Goal: Transaction & Acquisition: Book appointment/travel/reservation

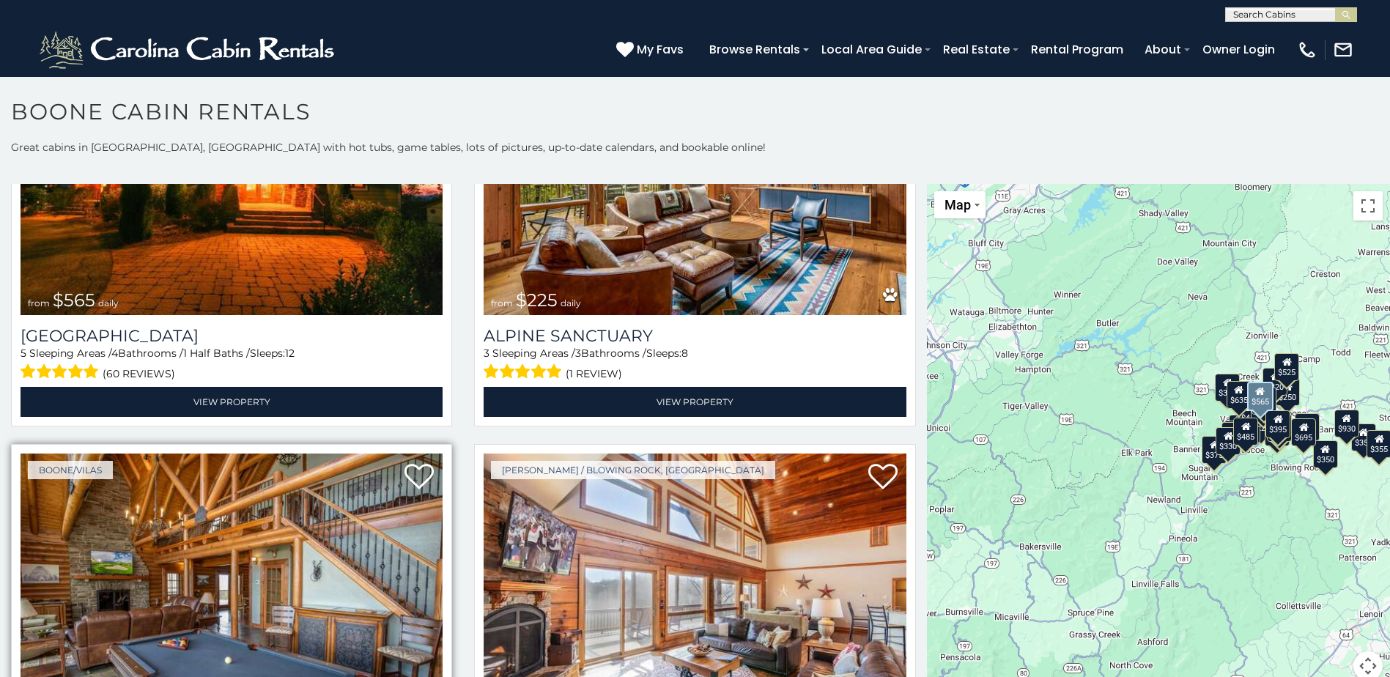
scroll to position [3736, 0]
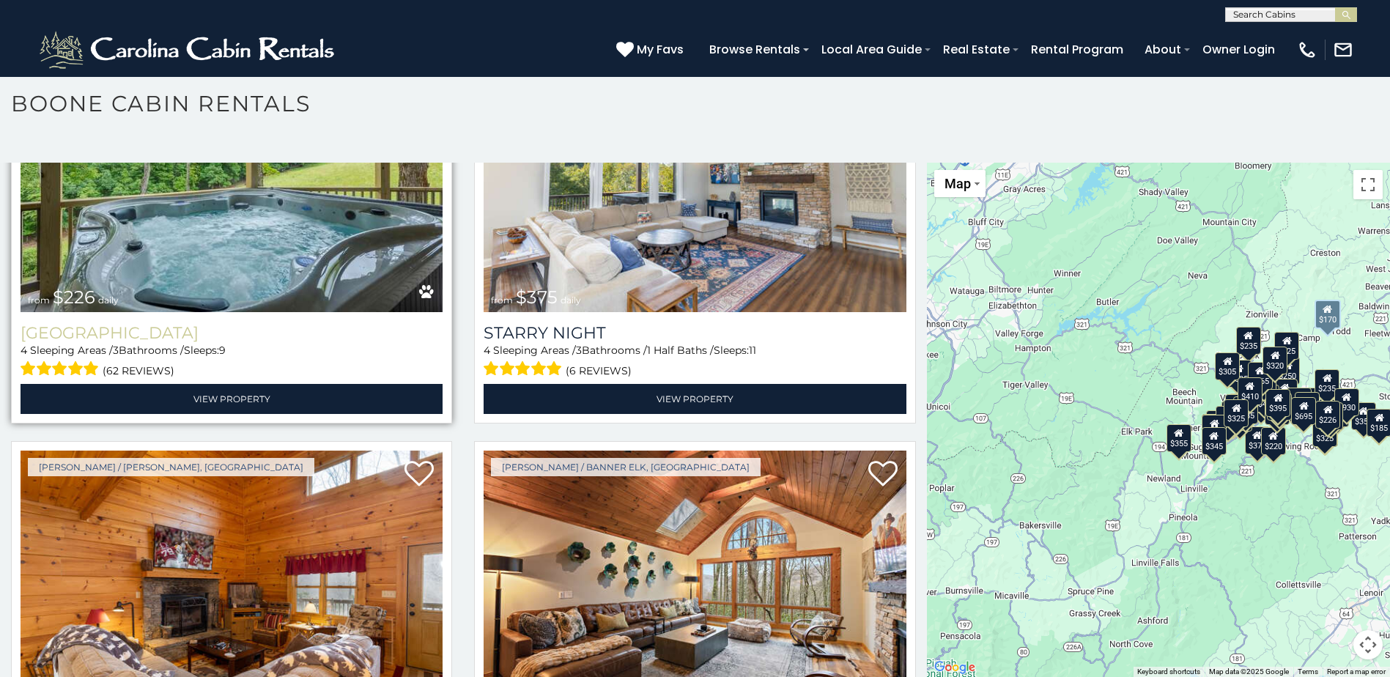
scroll to position [7975, 0]
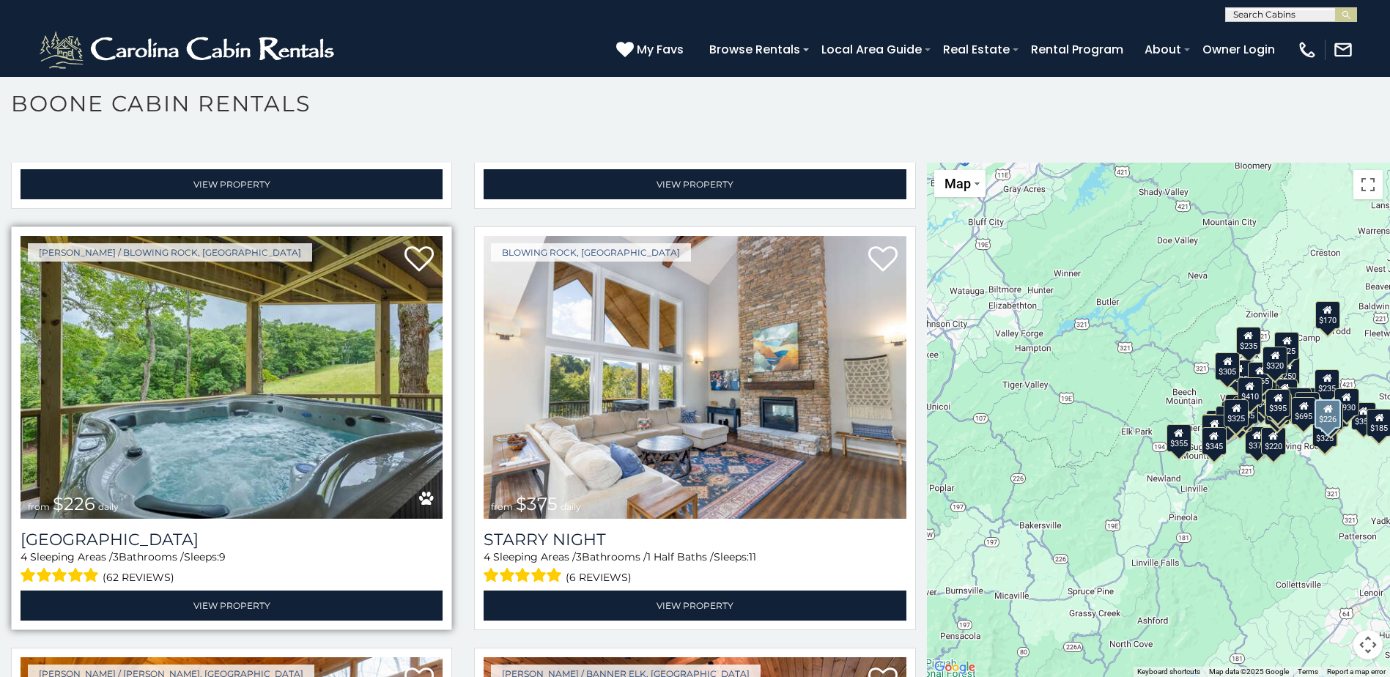
click at [288, 349] on img at bounding box center [232, 377] width 422 height 283
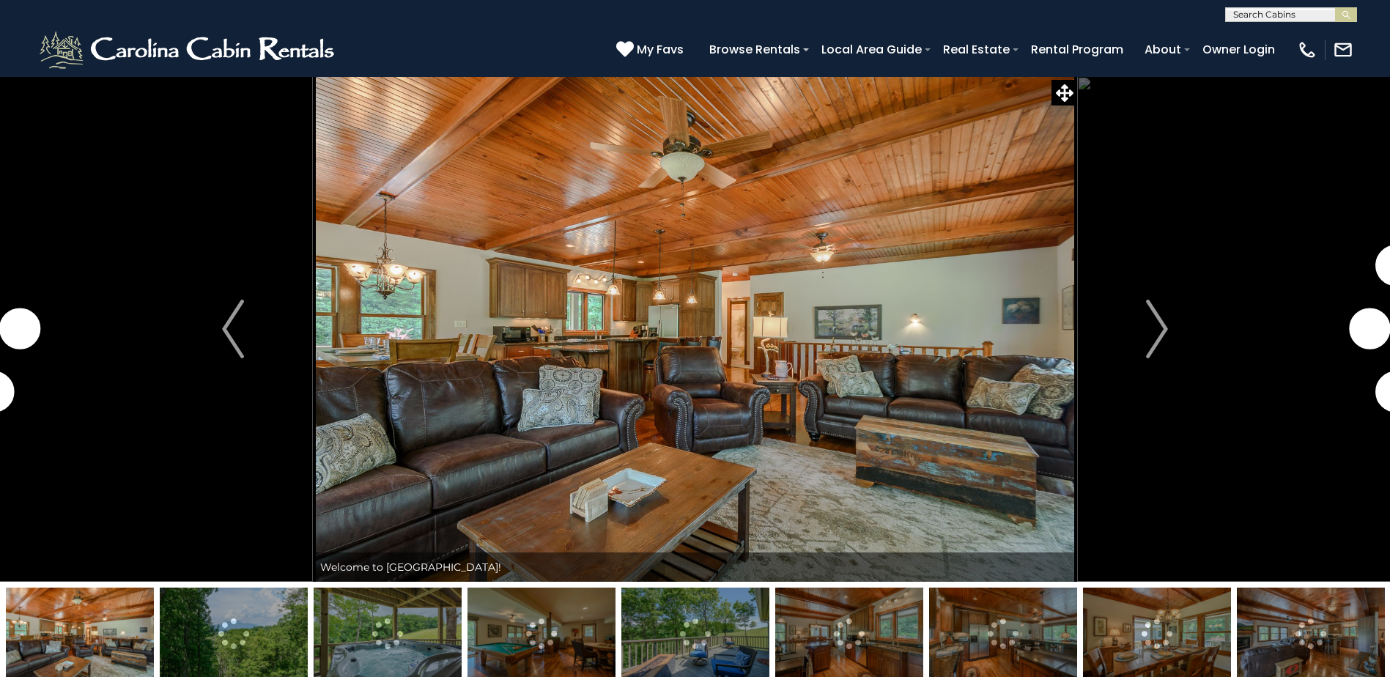
click at [1156, 335] on img "Next" at bounding box center [1157, 329] width 22 height 59
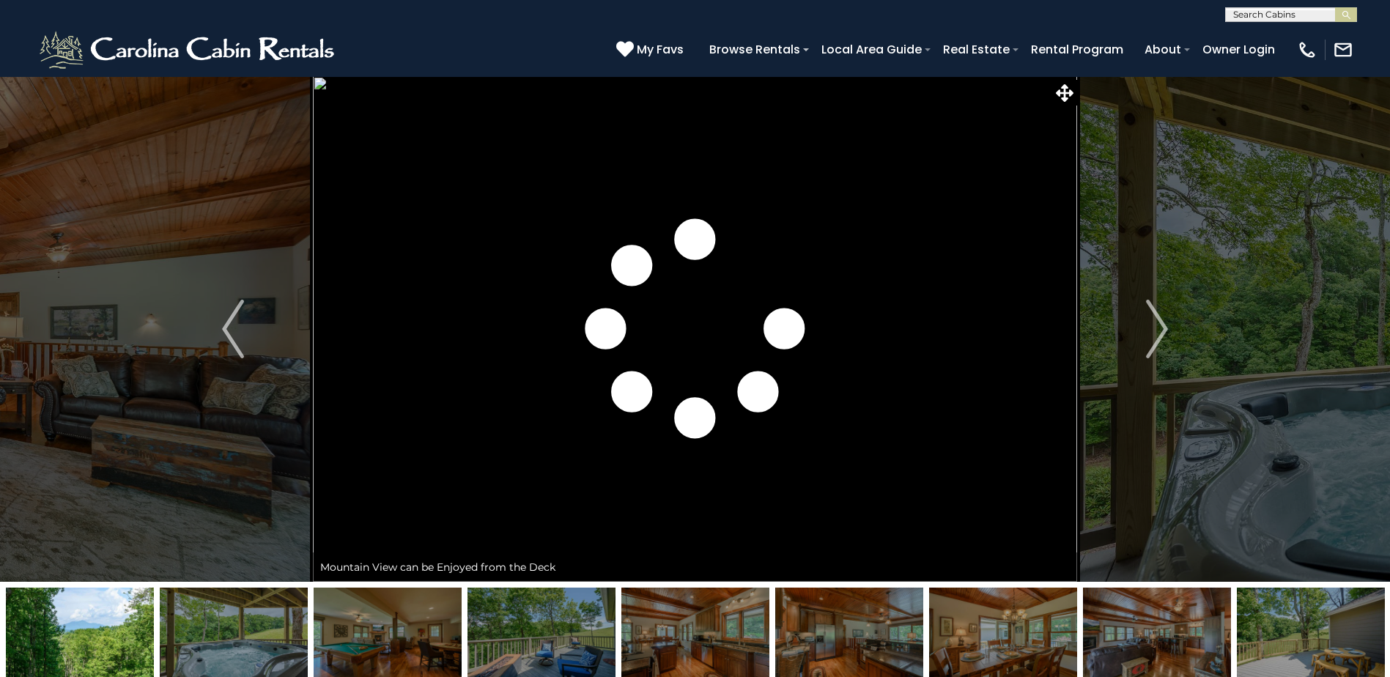
click at [1156, 335] on img "Next" at bounding box center [1157, 329] width 22 height 59
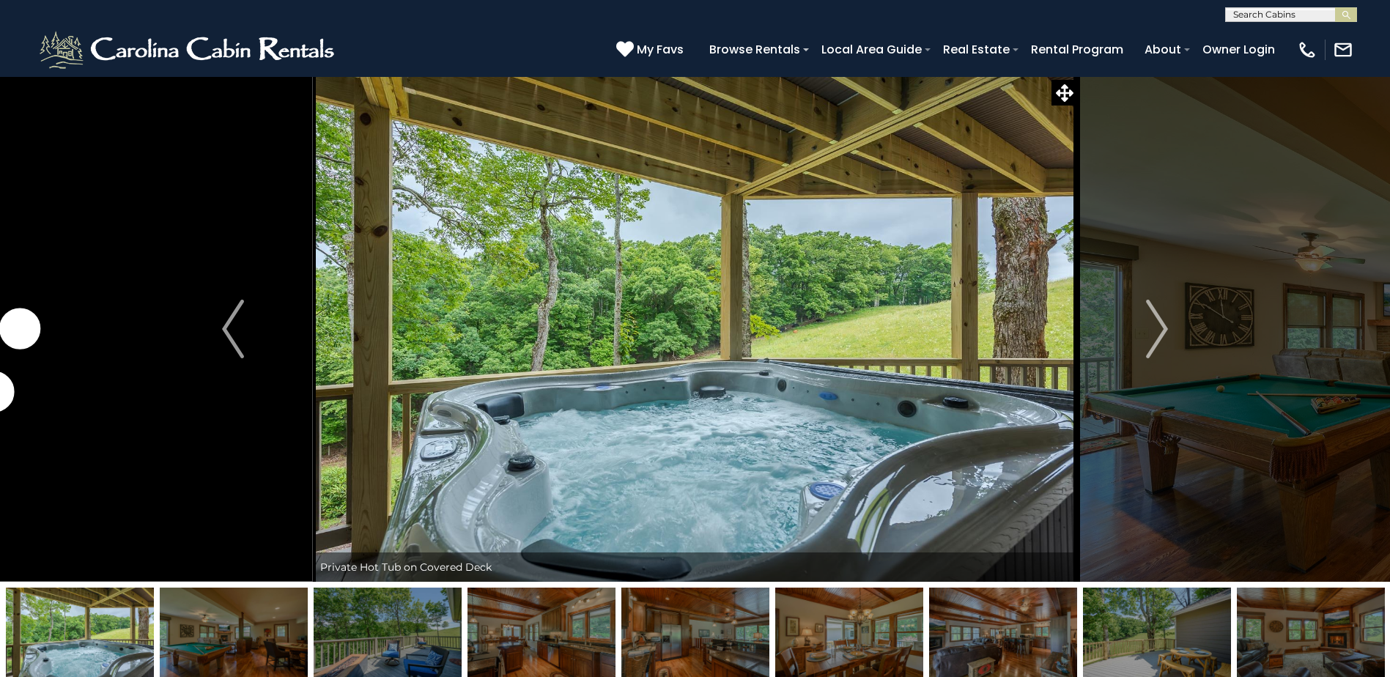
click at [1156, 335] on img "Next" at bounding box center [1157, 329] width 22 height 59
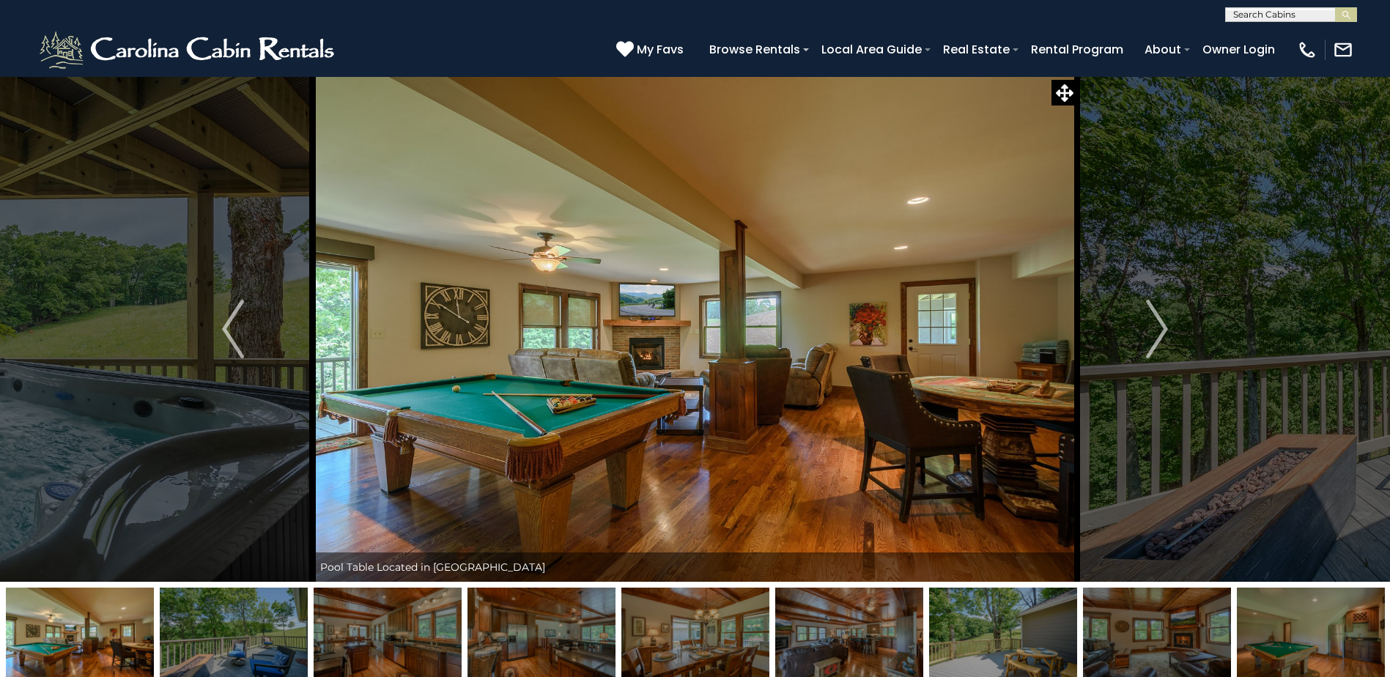
click at [1156, 335] on img "Next" at bounding box center [1157, 329] width 22 height 59
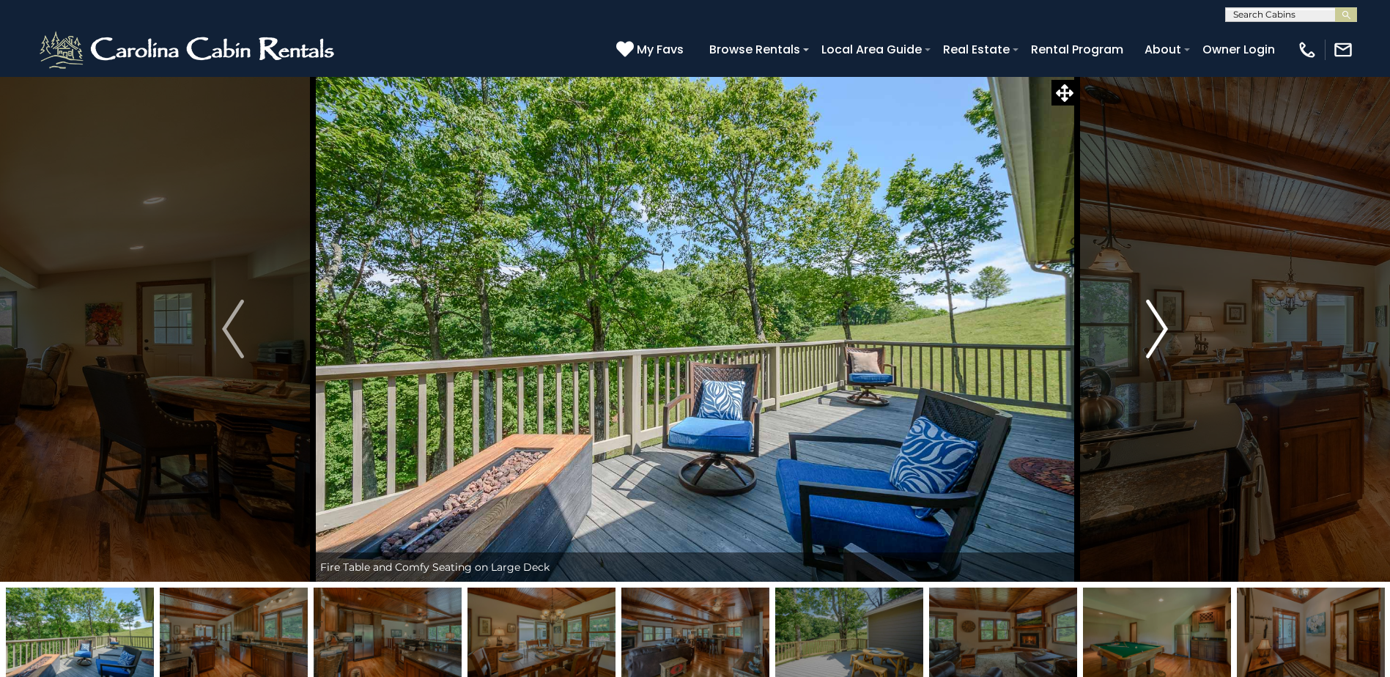
drag, startPoint x: 0, startPoint y: 0, endPoint x: 1156, endPoint y: 335, distance: 1203.4
click at [1156, 335] on img "Next" at bounding box center [1157, 329] width 22 height 59
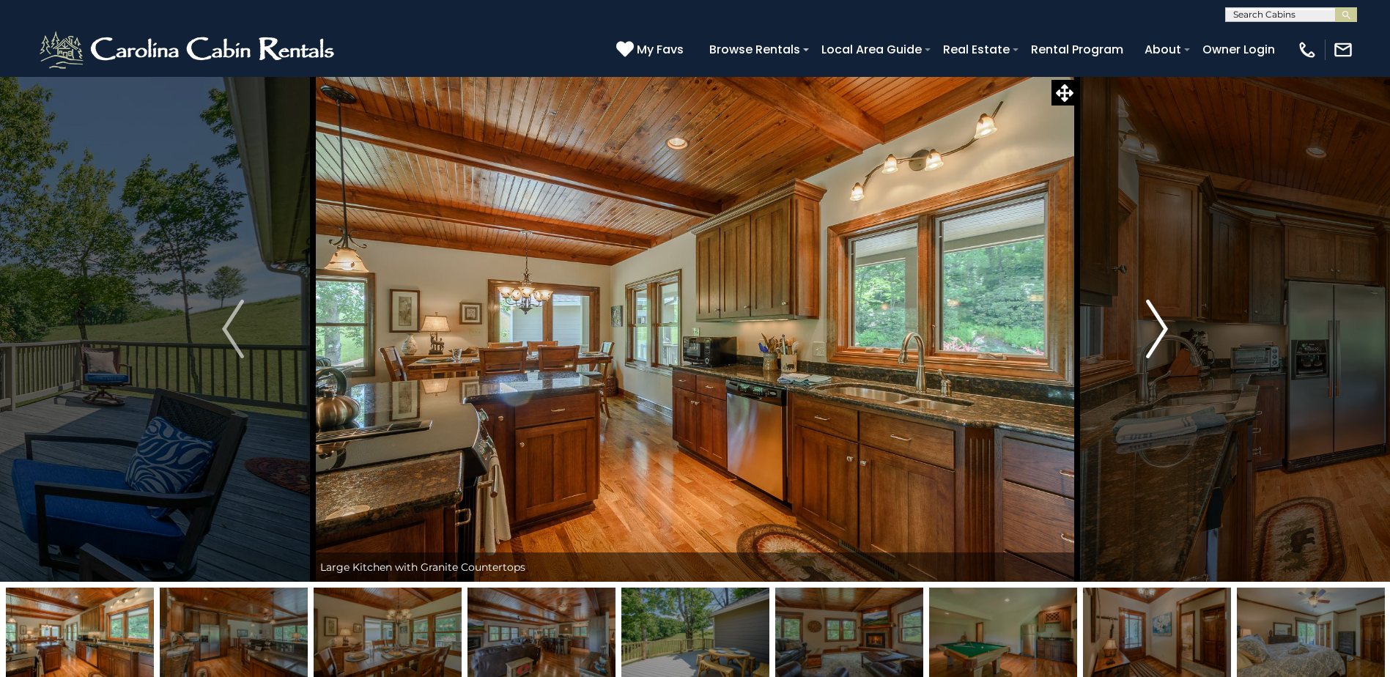
click at [1156, 335] on img "Next" at bounding box center [1157, 329] width 22 height 59
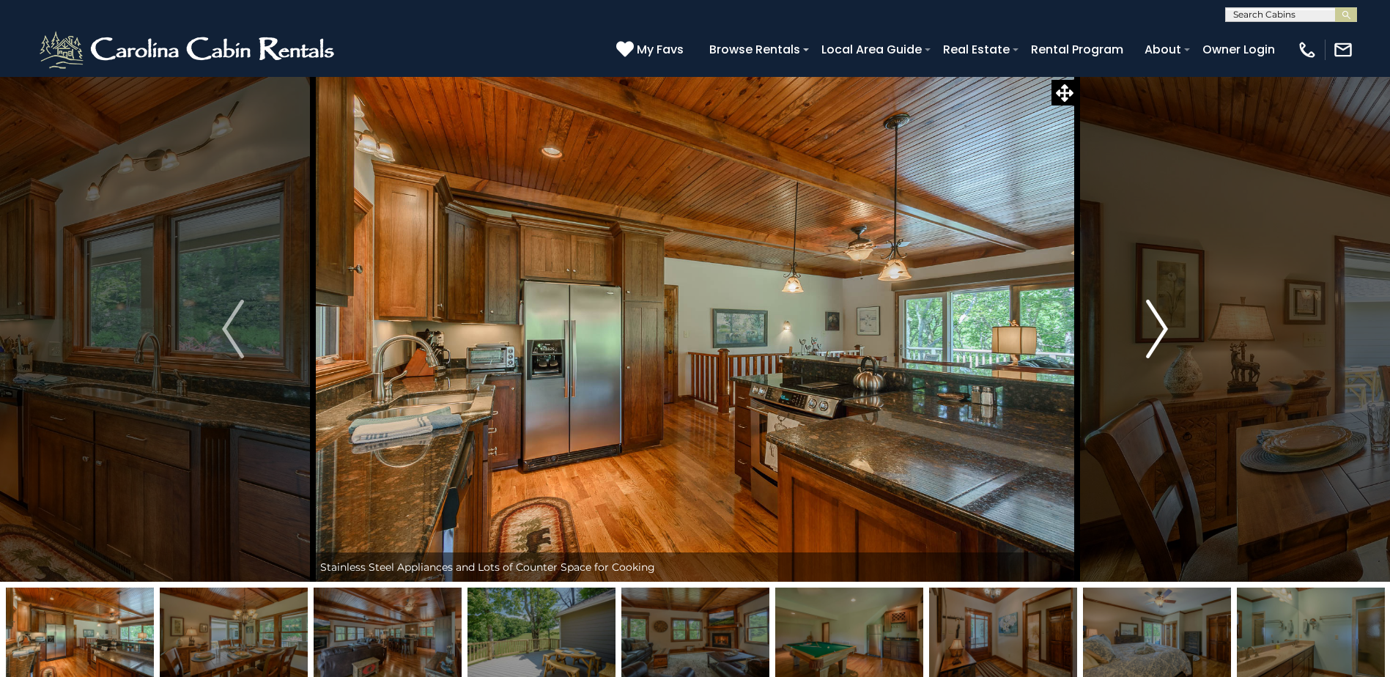
click at [1156, 335] on img "Next" at bounding box center [1157, 329] width 22 height 59
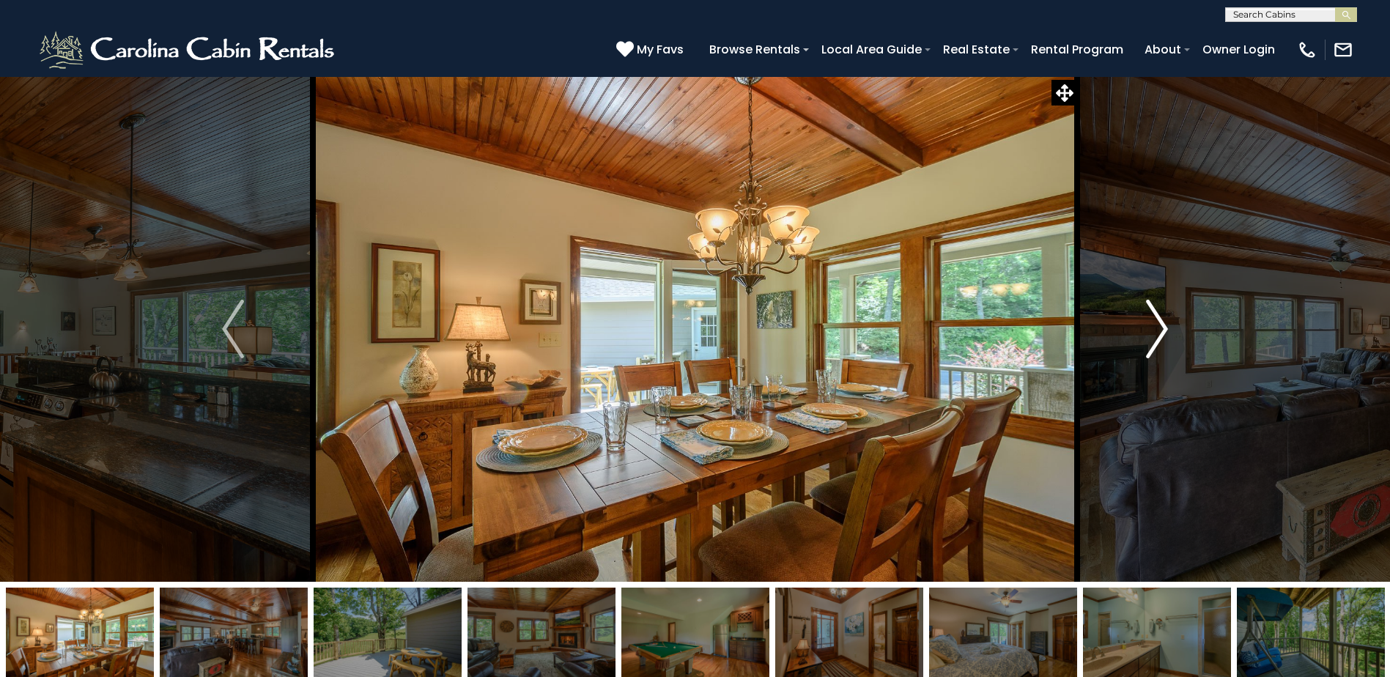
click at [1156, 335] on img "Next" at bounding box center [1157, 329] width 22 height 59
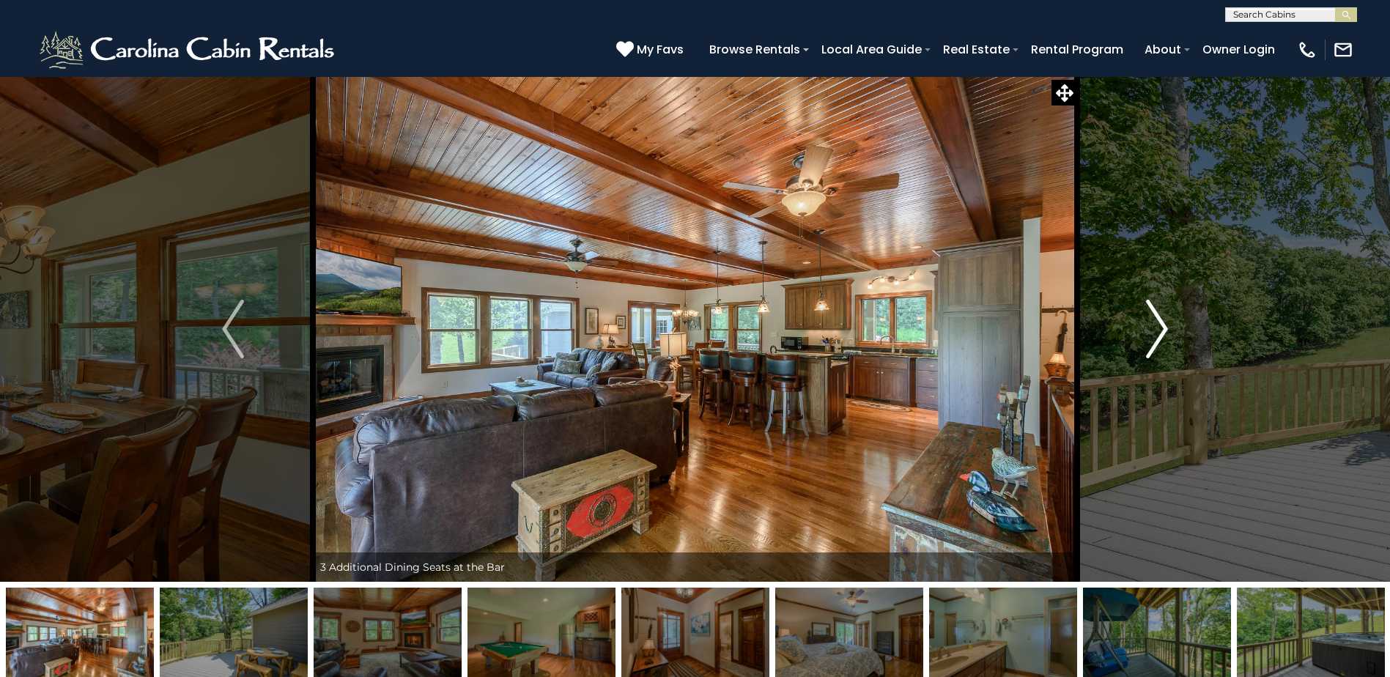
click at [1156, 334] on img "Next" at bounding box center [1157, 329] width 22 height 59
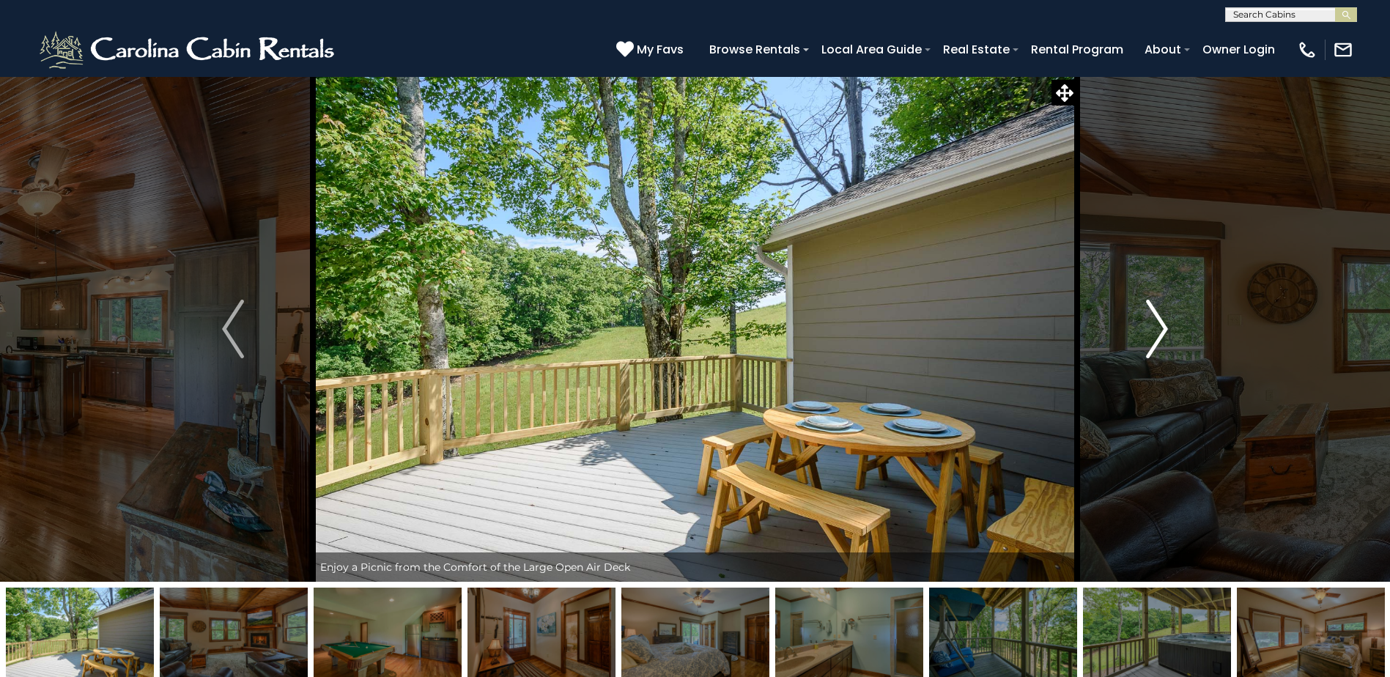
click at [1156, 334] on img "Next" at bounding box center [1157, 329] width 22 height 59
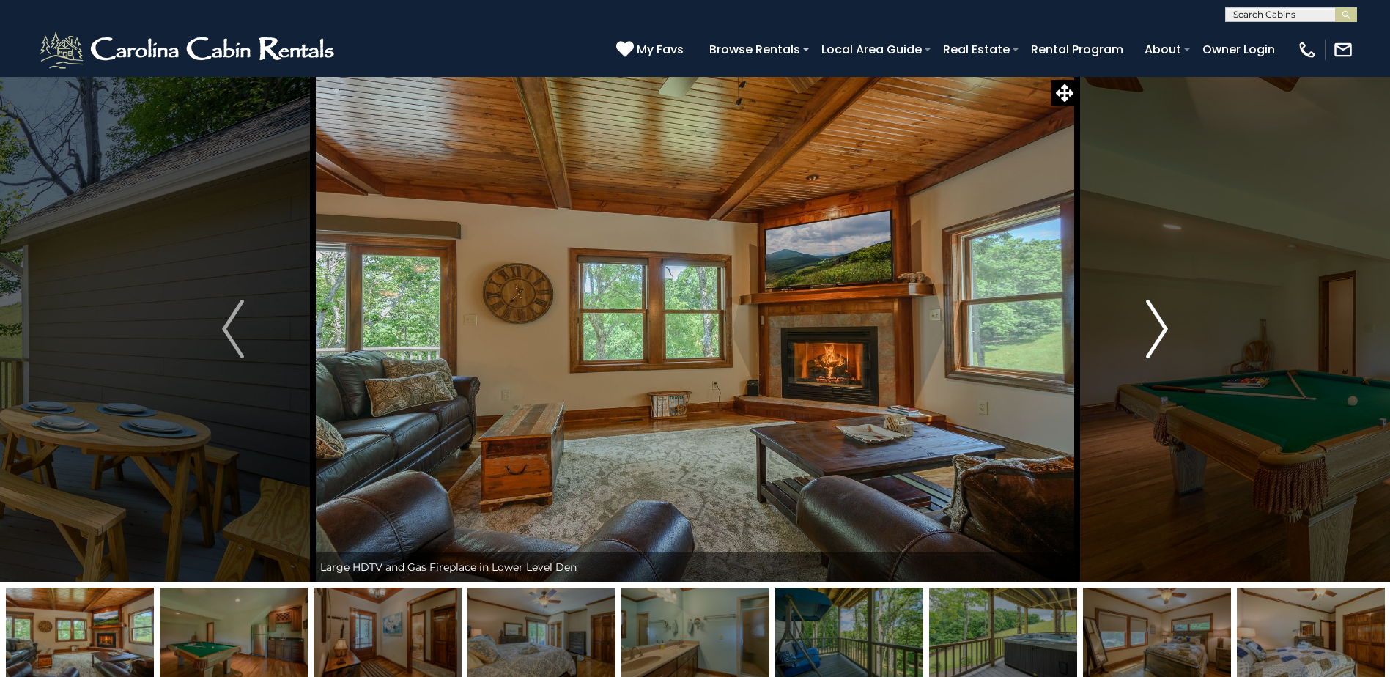
click at [1156, 334] on img "Next" at bounding box center [1157, 329] width 22 height 59
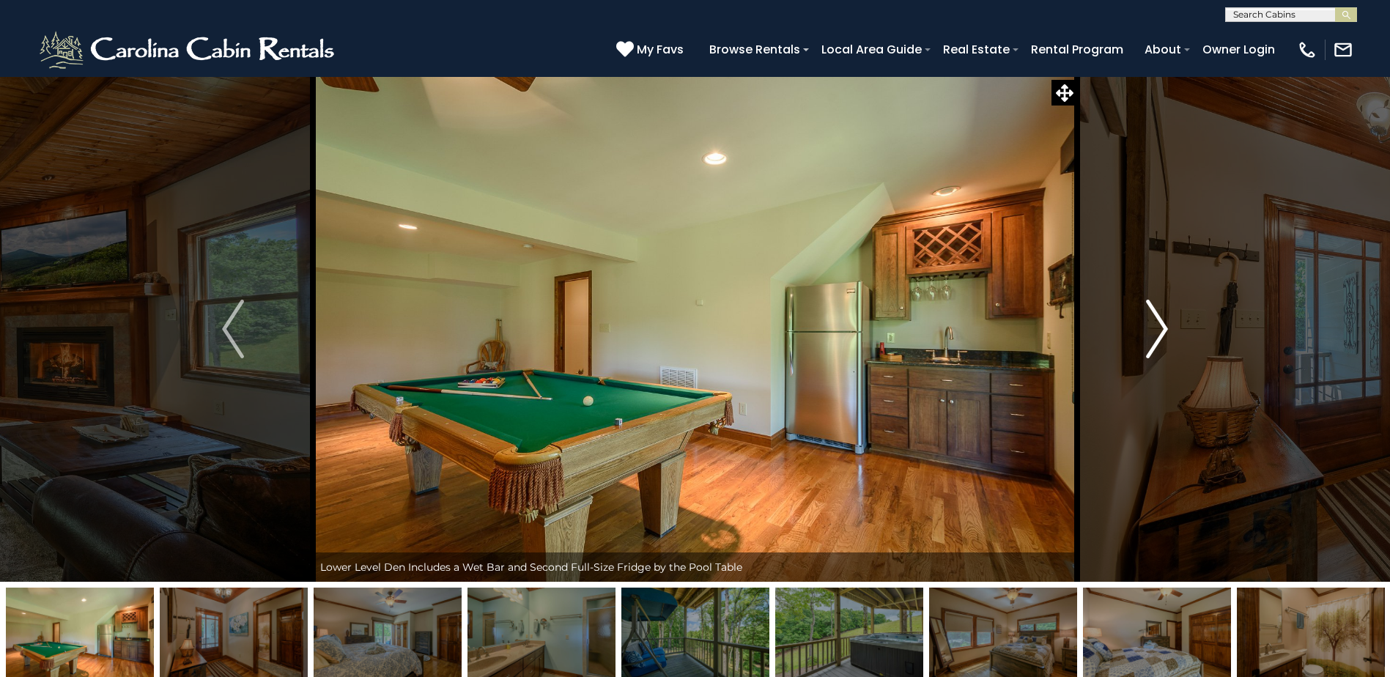
click at [1156, 334] on img "Next" at bounding box center [1157, 329] width 22 height 59
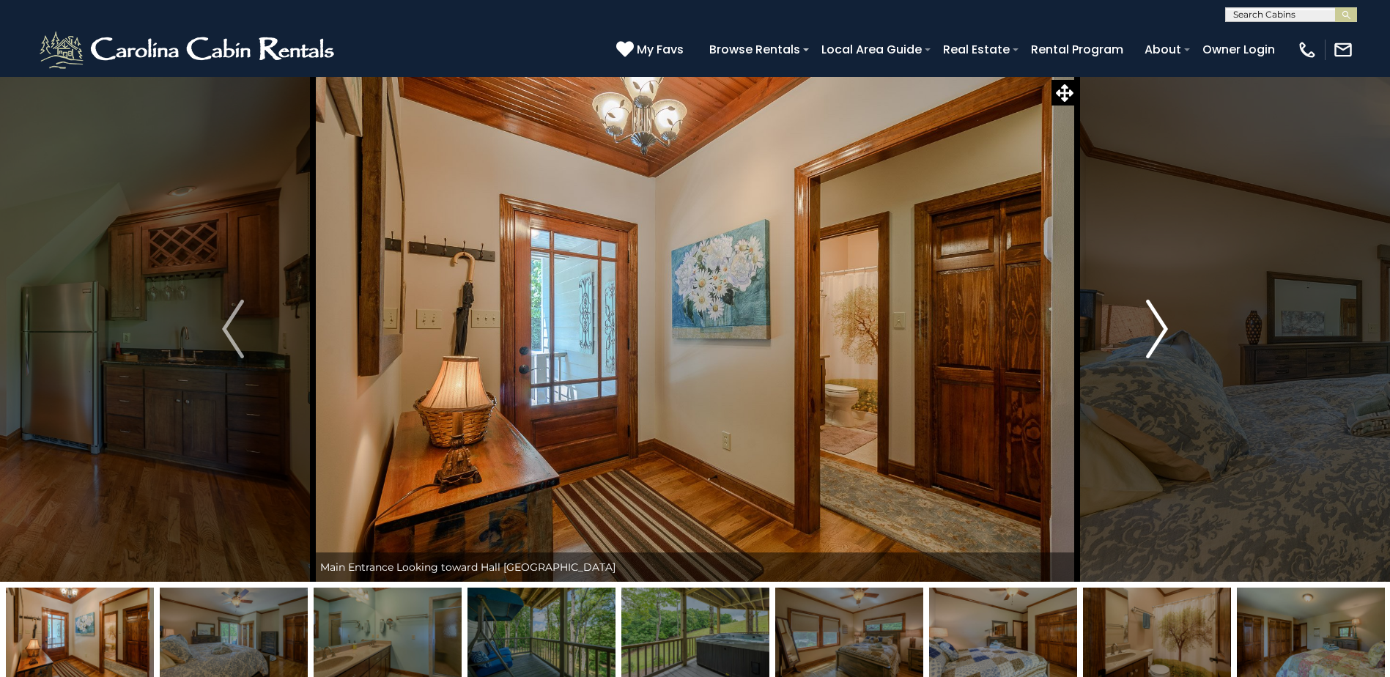
click at [1158, 335] on img "Next" at bounding box center [1157, 329] width 22 height 59
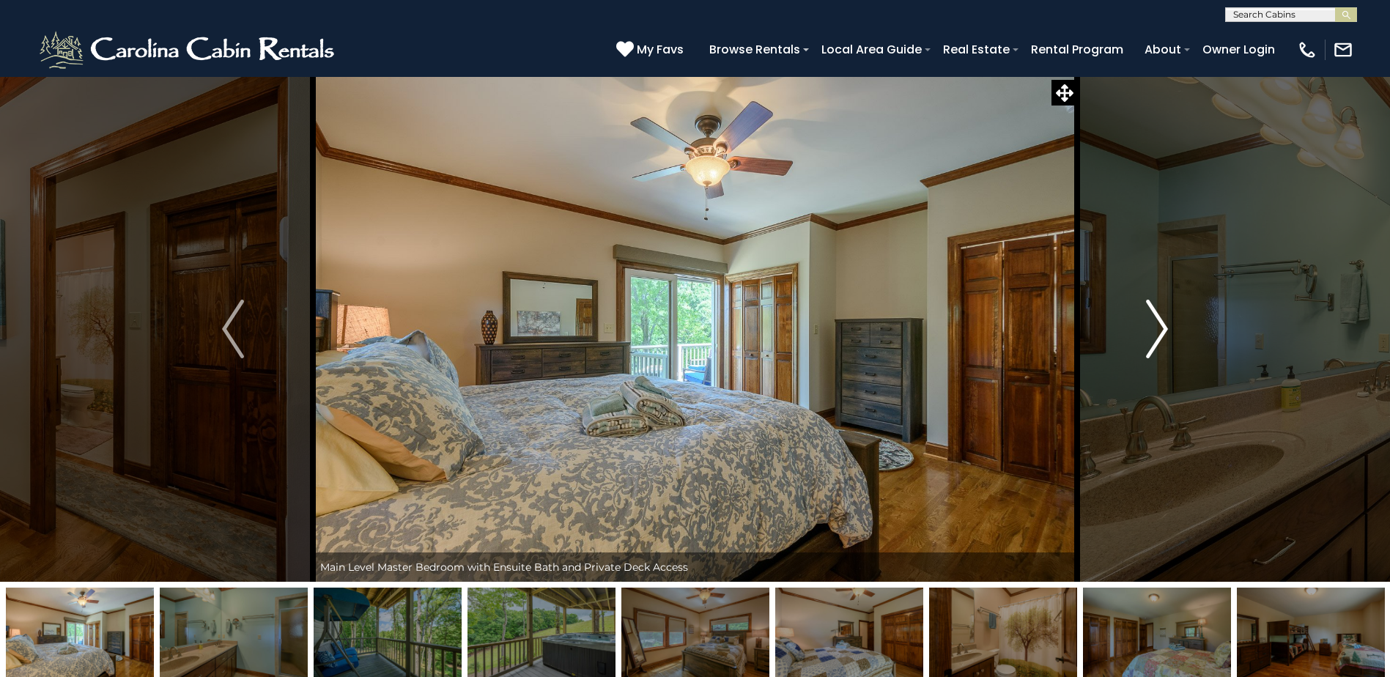
click at [1158, 335] on img "Next" at bounding box center [1157, 329] width 22 height 59
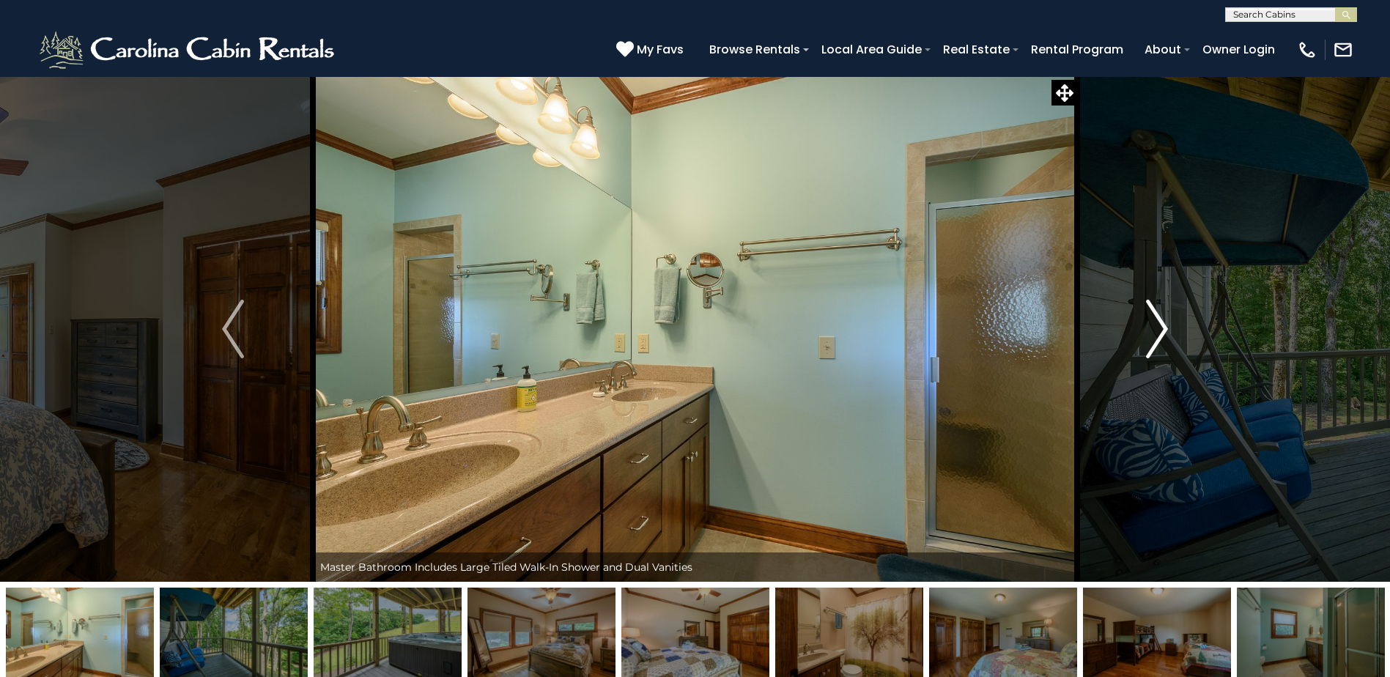
click at [1158, 335] on img "Next" at bounding box center [1157, 329] width 22 height 59
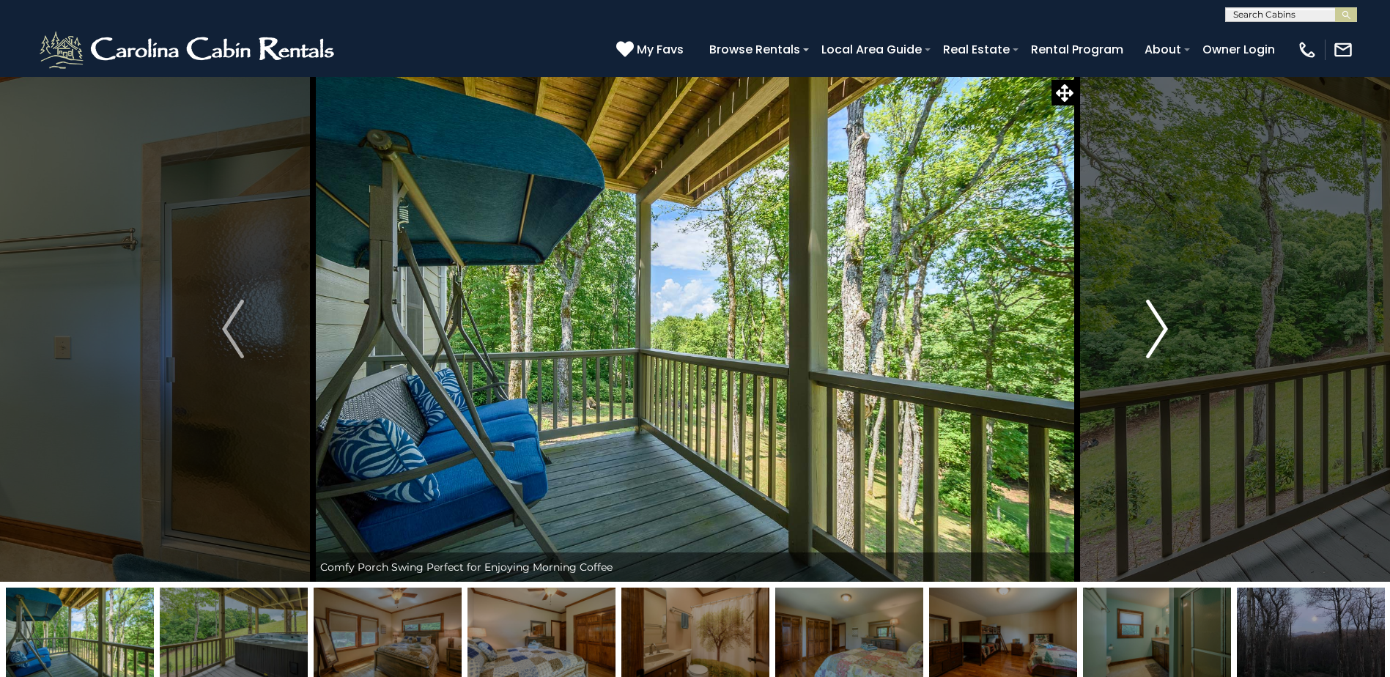
click at [1158, 335] on img "Next" at bounding box center [1157, 329] width 22 height 59
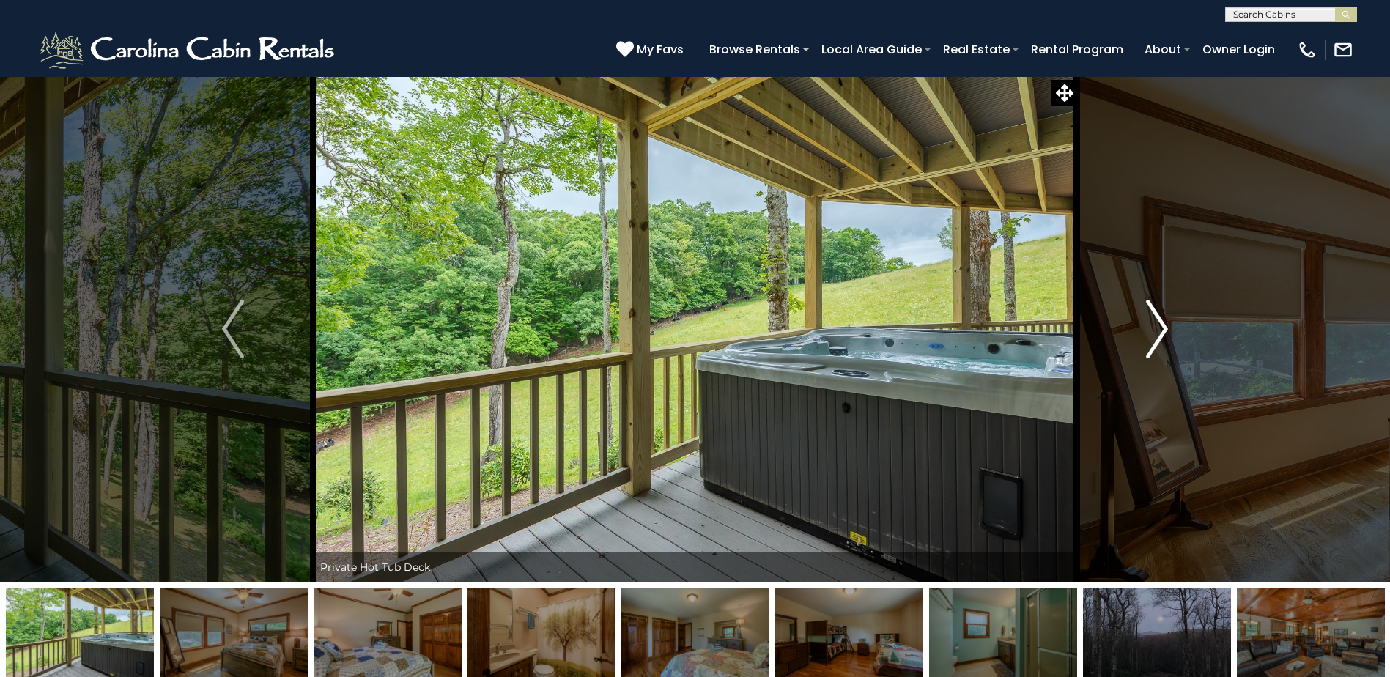
click at [1158, 335] on img "Next" at bounding box center [1157, 329] width 22 height 59
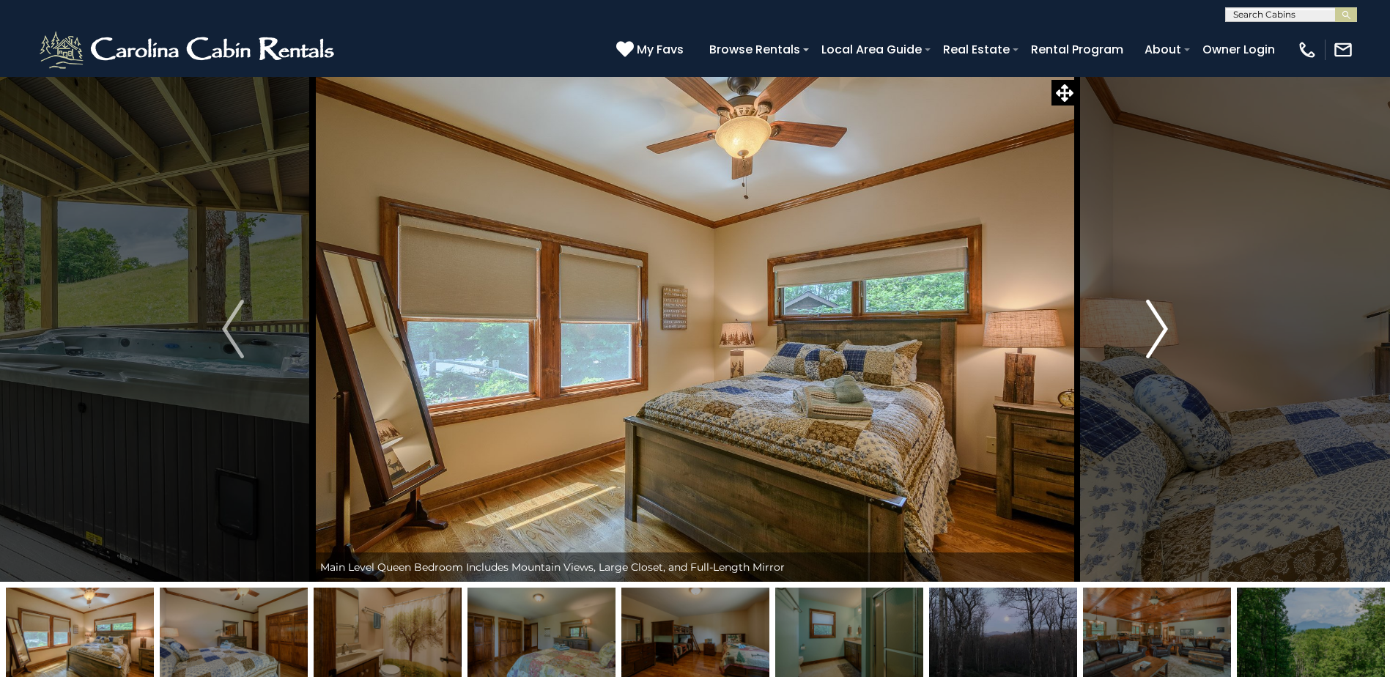
click at [1158, 335] on img "Next" at bounding box center [1157, 329] width 22 height 59
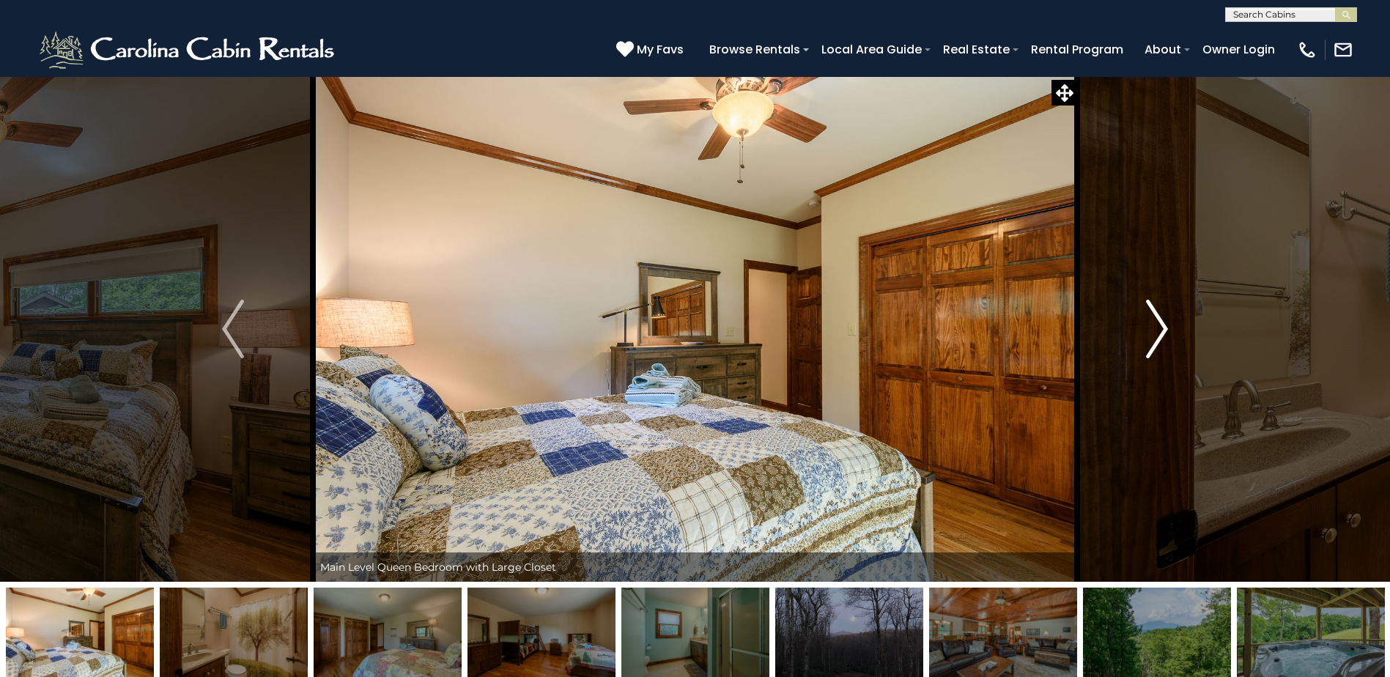
click at [1159, 335] on img "Next" at bounding box center [1157, 329] width 22 height 59
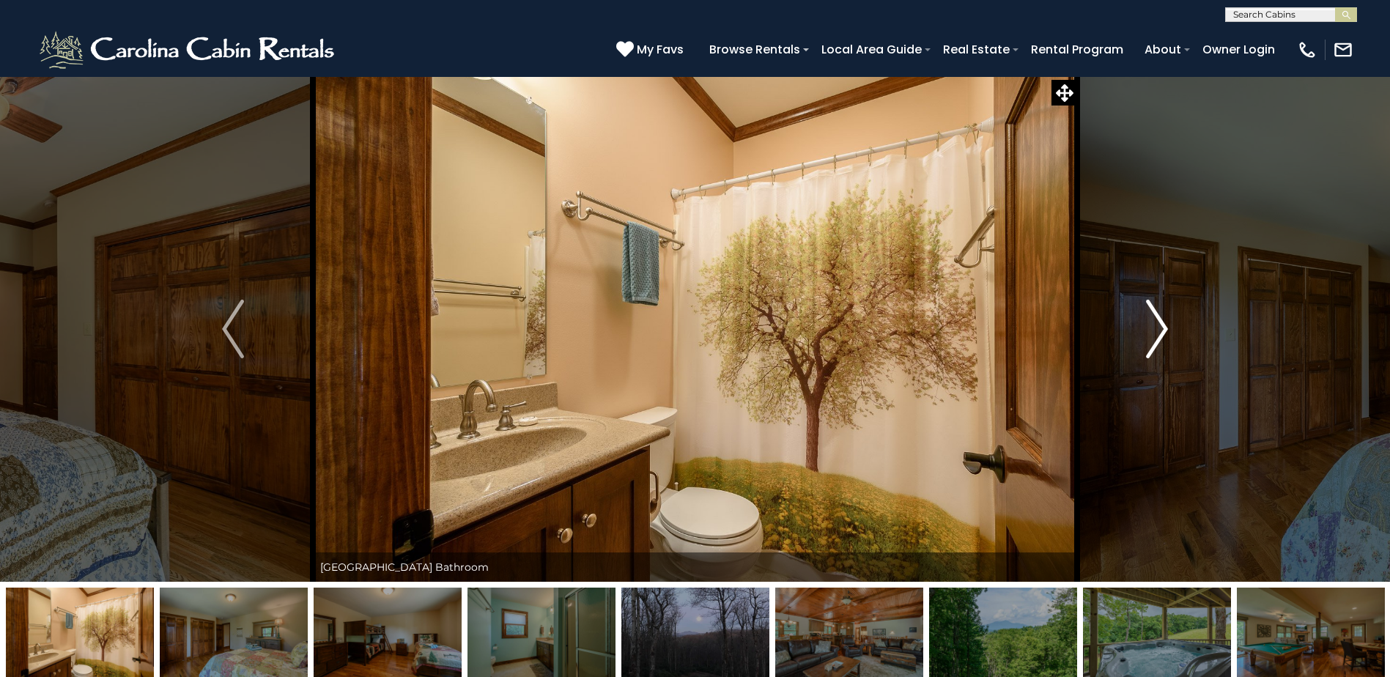
click at [1159, 335] on img "Next" at bounding box center [1157, 329] width 22 height 59
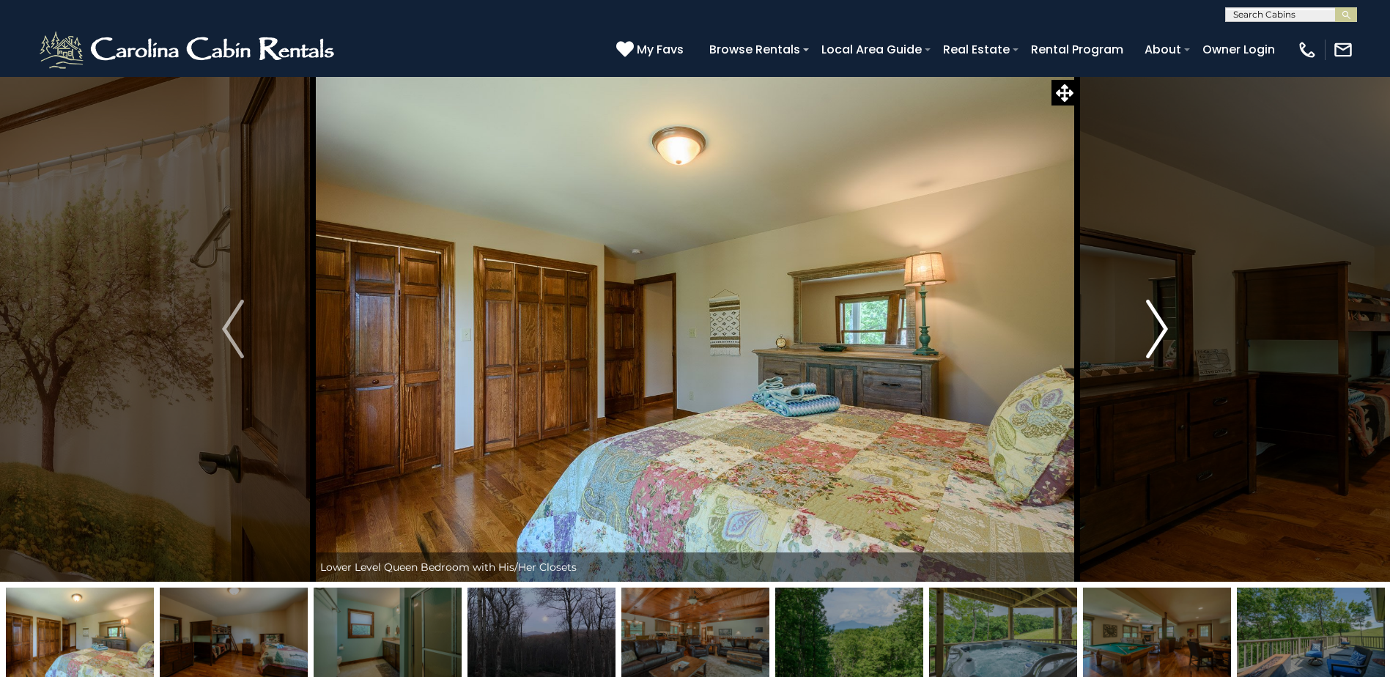
click at [1156, 338] on img "Next" at bounding box center [1157, 329] width 22 height 59
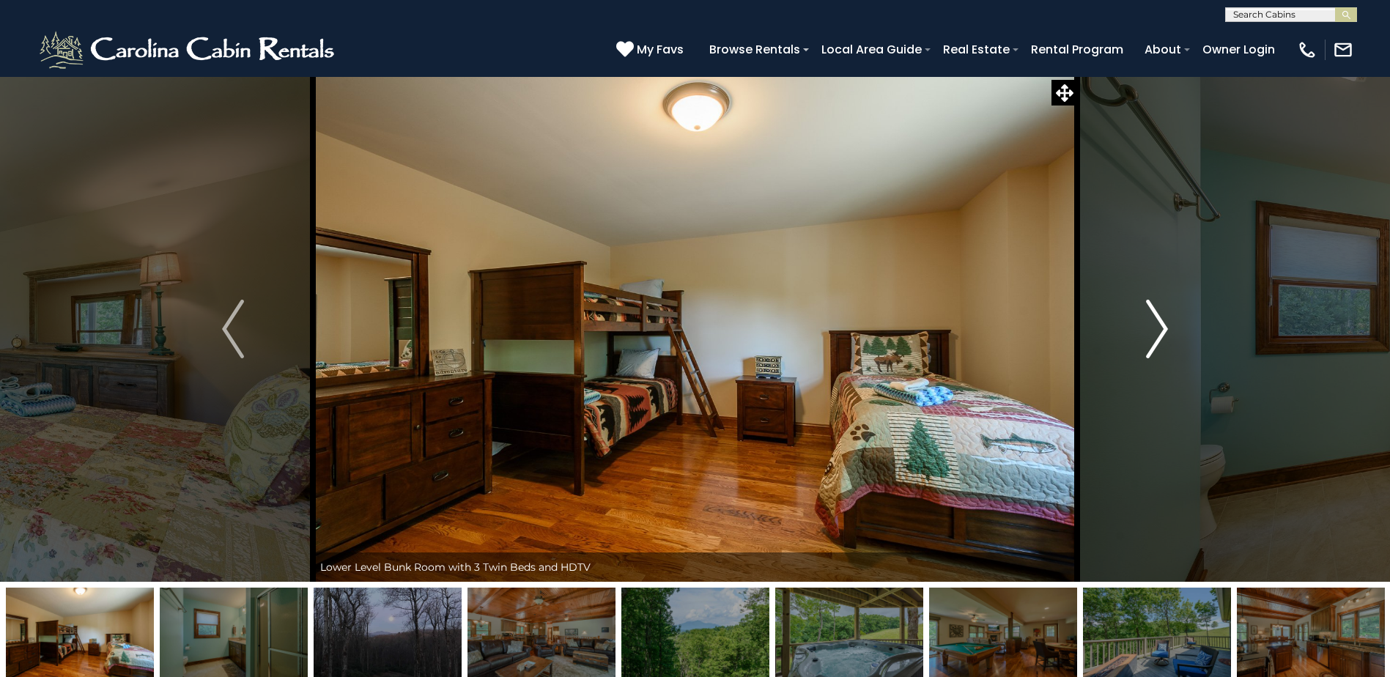
click at [1156, 340] on img "Next" at bounding box center [1157, 329] width 22 height 59
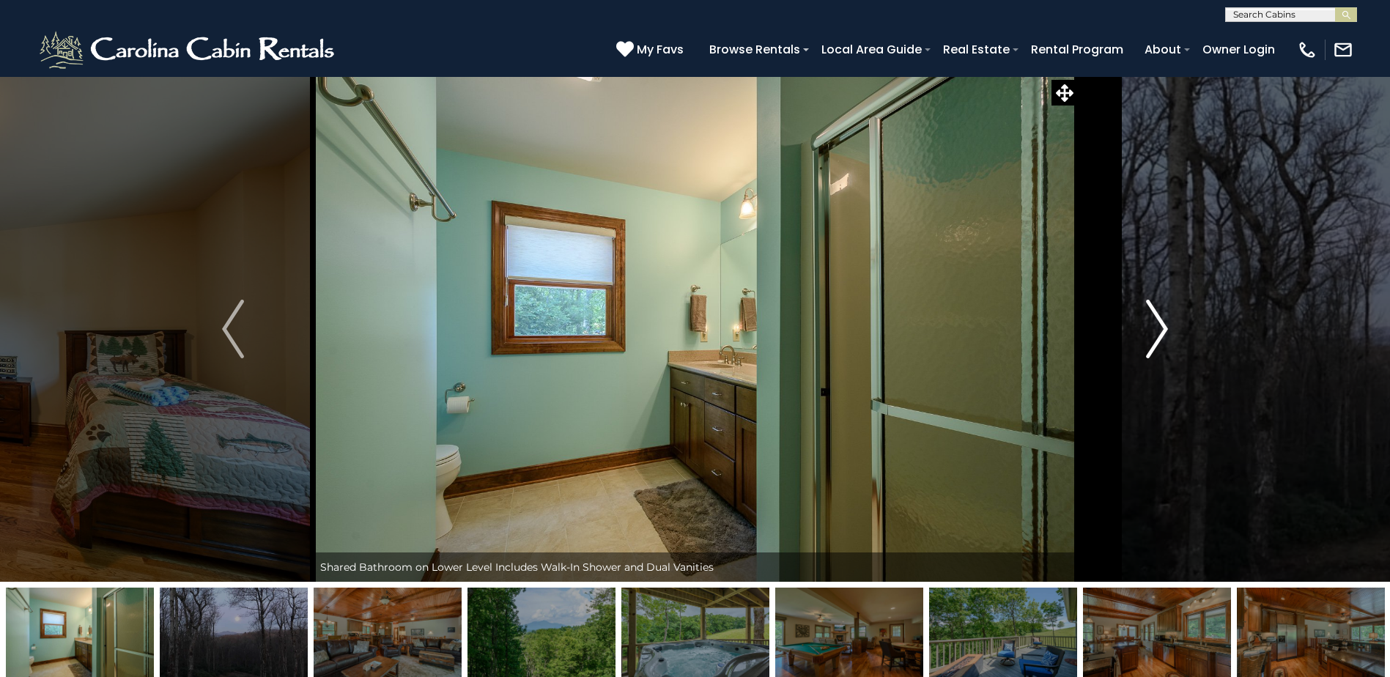
click at [1156, 340] on img "Next" at bounding box center [1157, 329] width 22 height 59
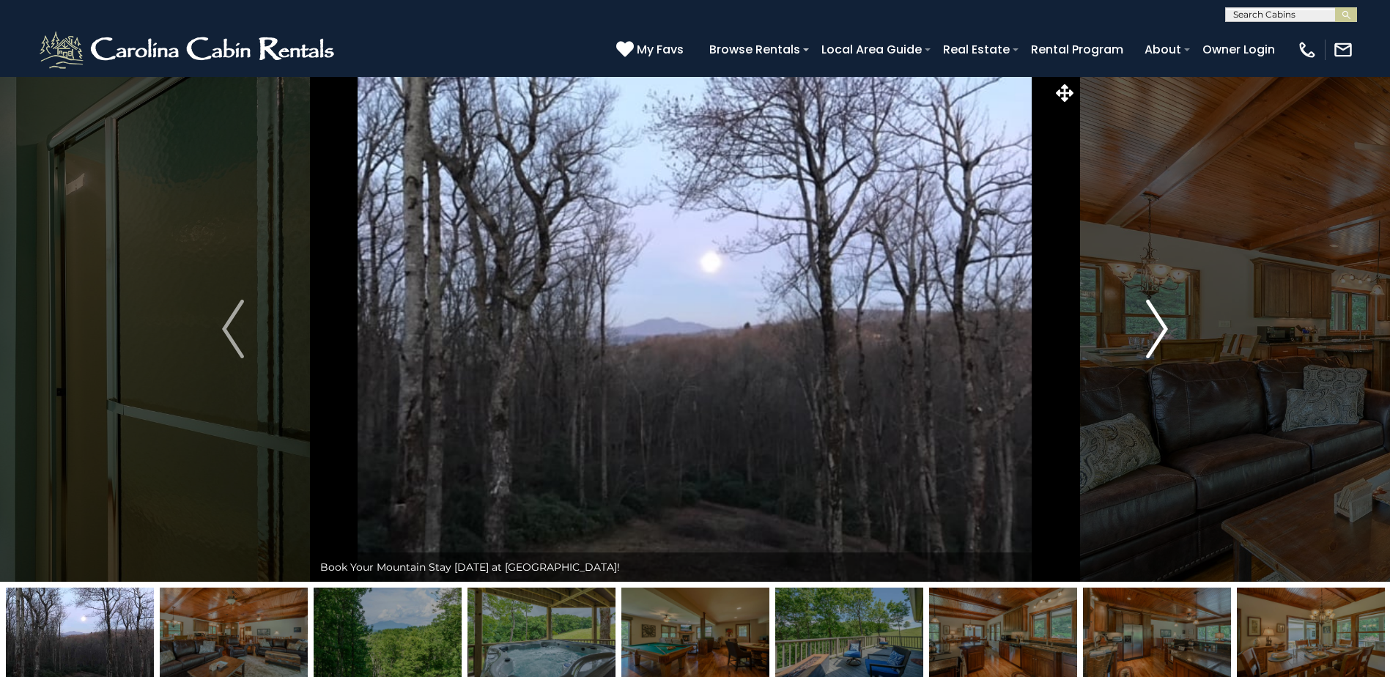
click at [1156, 341] on img "Next" at bounding box center [1157, 329] width 22 height 59
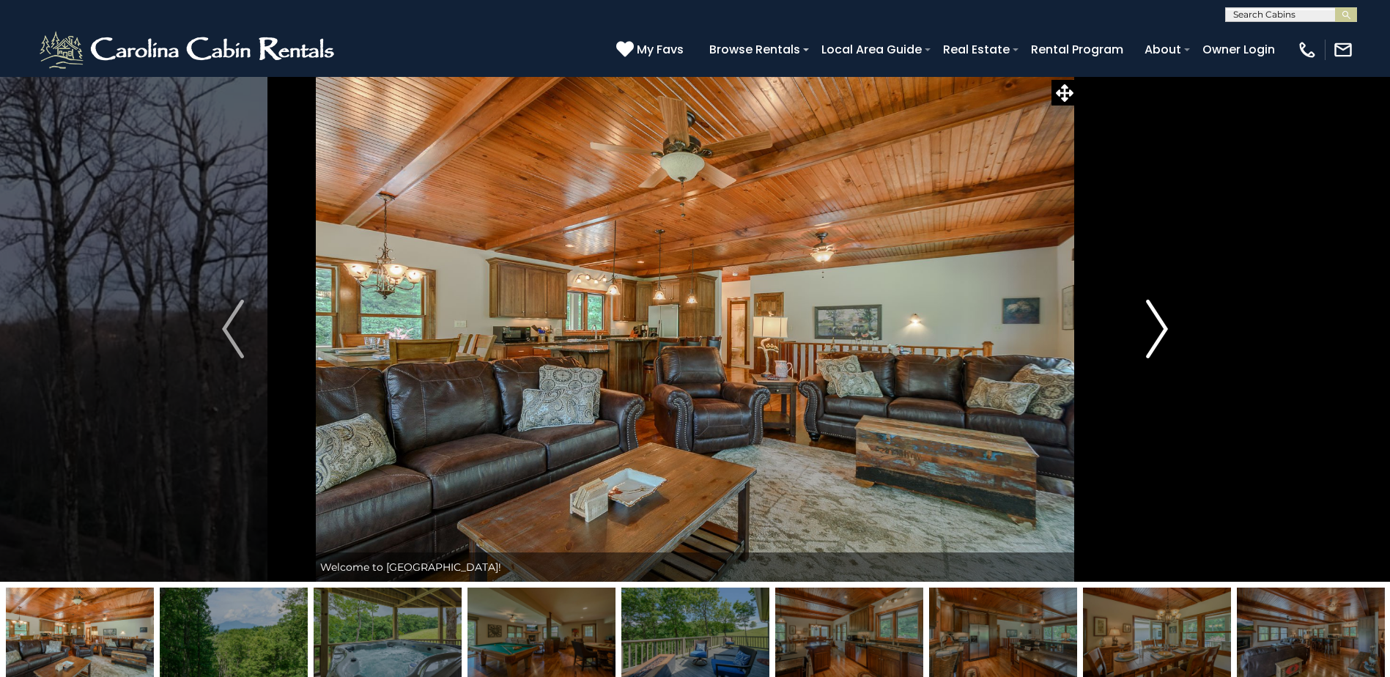
click at [1156, 341] on img "Next" at bounding box center [1157, 329] width 22 height 59
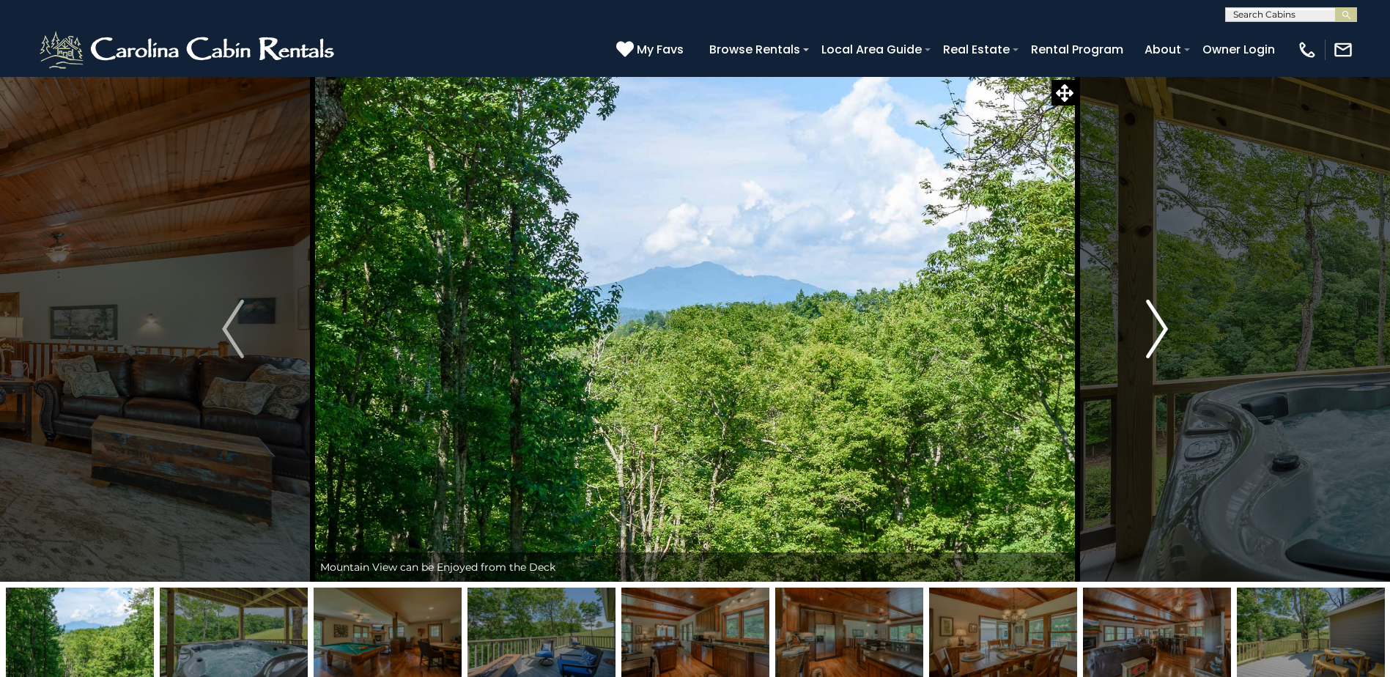
click at [1156, 341] on img "Next" at bounding box center [1157, 329] width 22 height 59
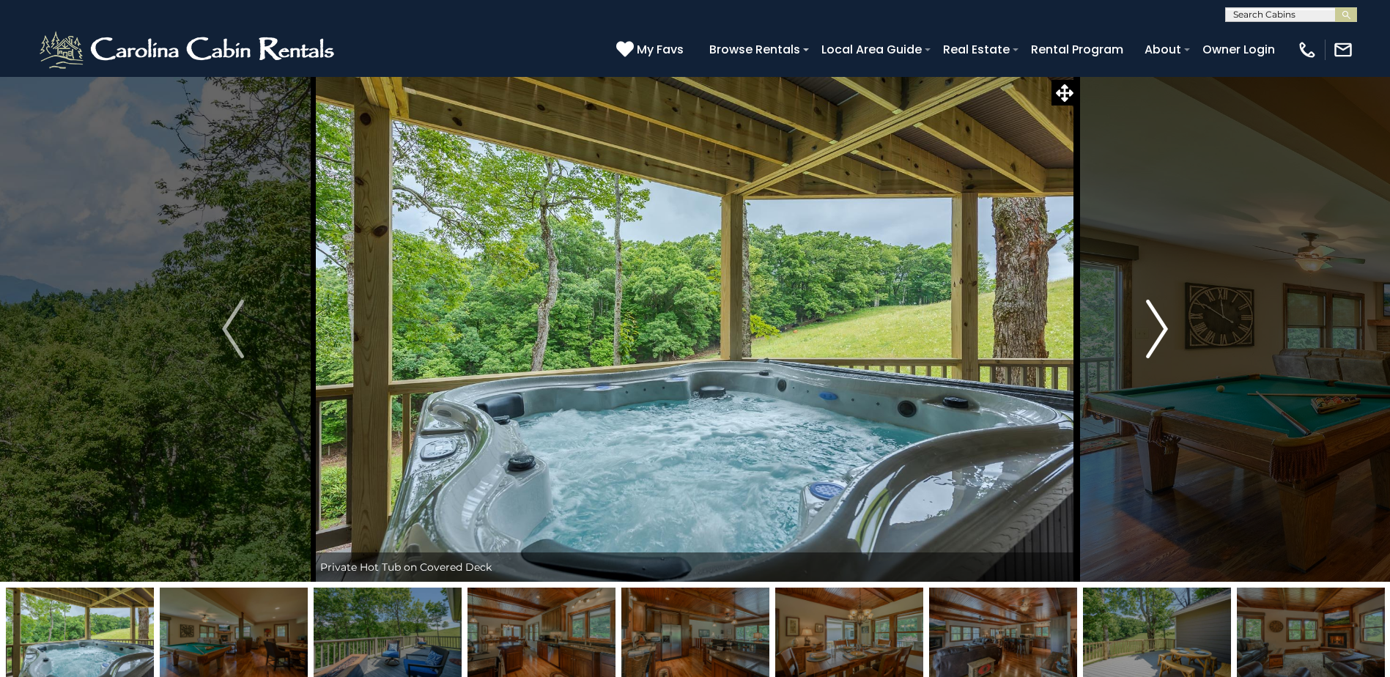
click at [1156, 341] on img "Next" at bounding box center [1157, 329] width 22 height 59
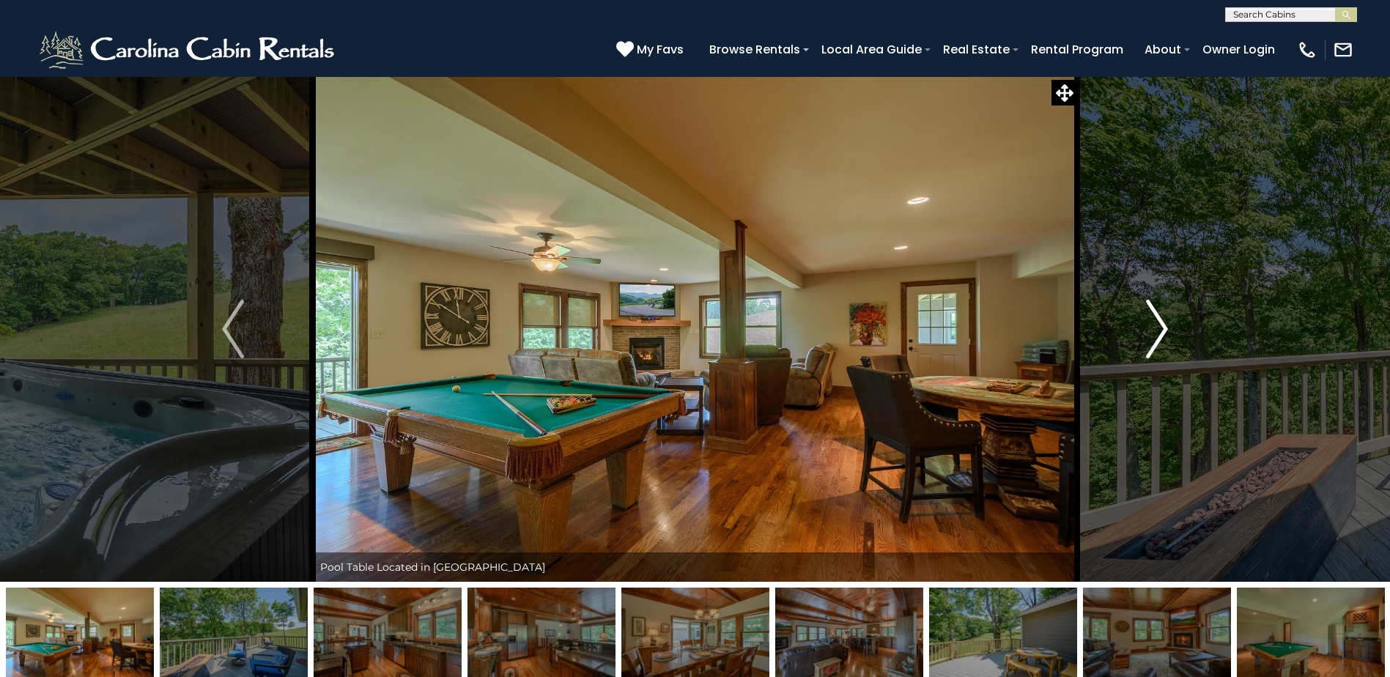
click at [1156, 341] on img "Next" at bounding box center [1157, 329] width 22 height 59
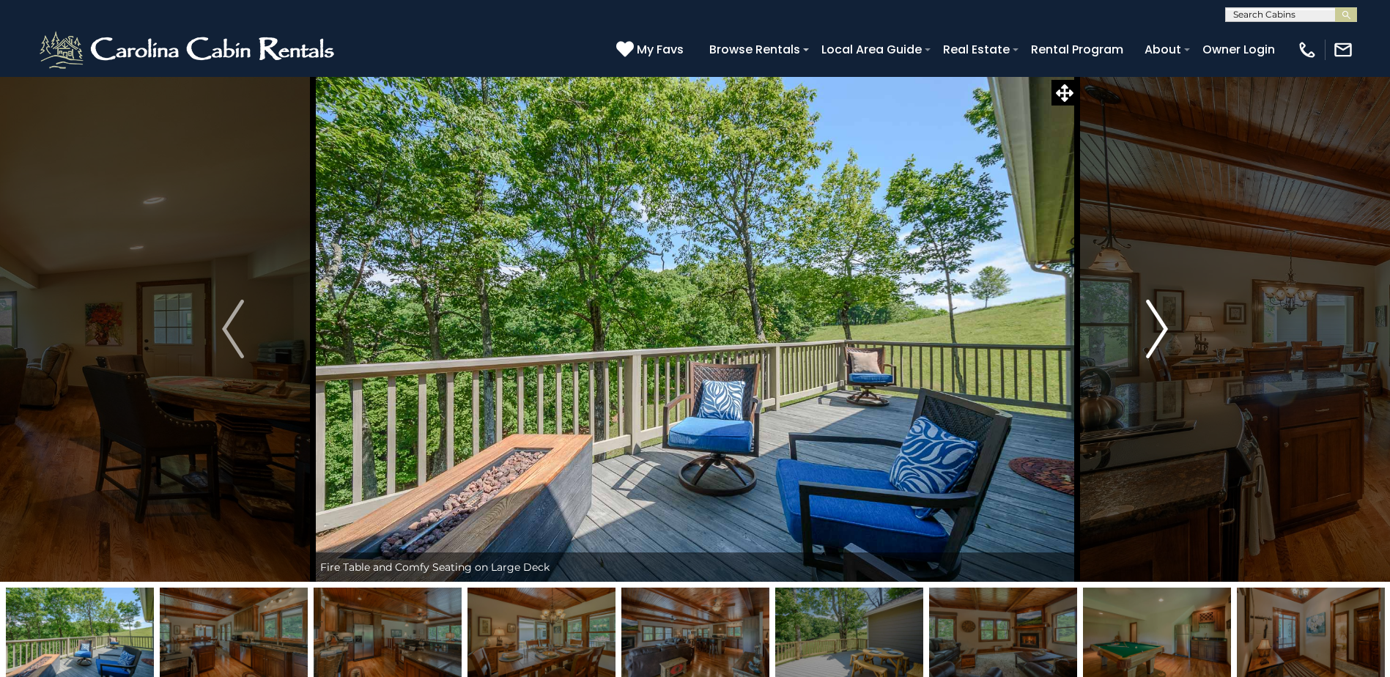
click at [1156, 341] on img "Next" at bounding box center [1157, 329] width 22 height 59
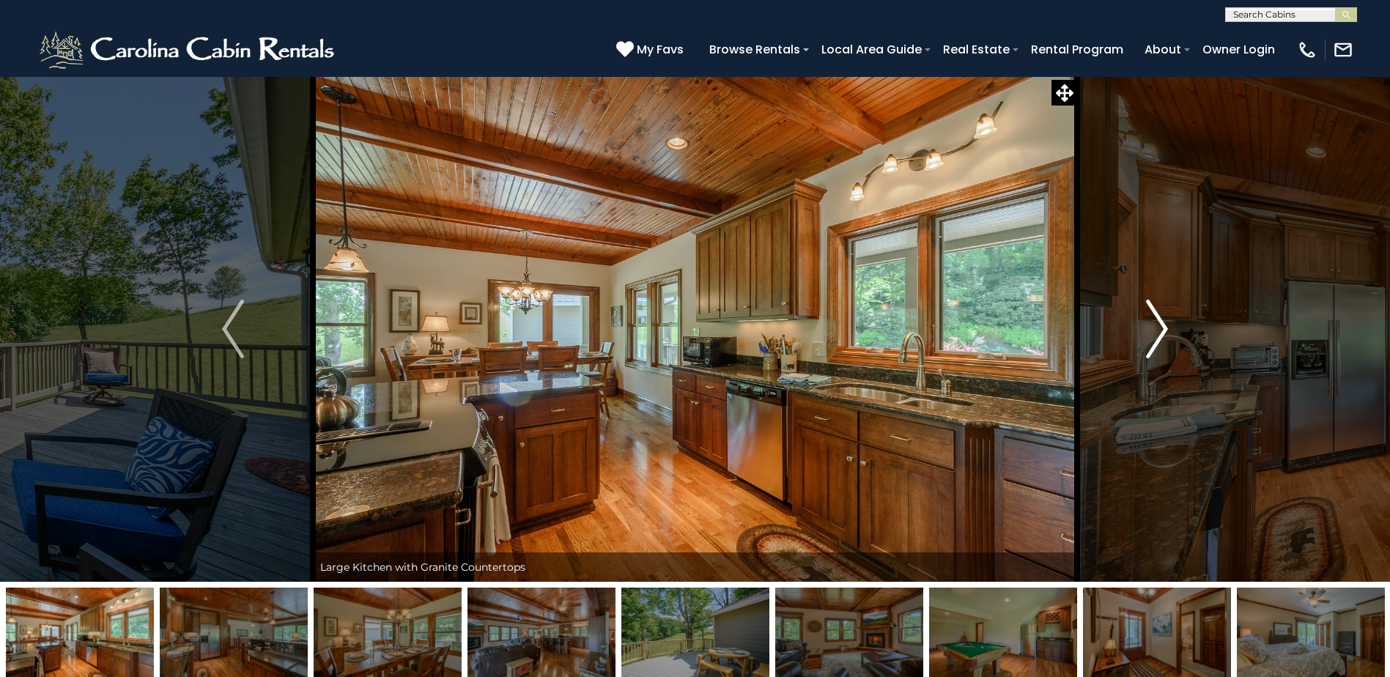
click at [1156, 341] on img "Next" at bounding box center [1157, 329] width 22 height 59
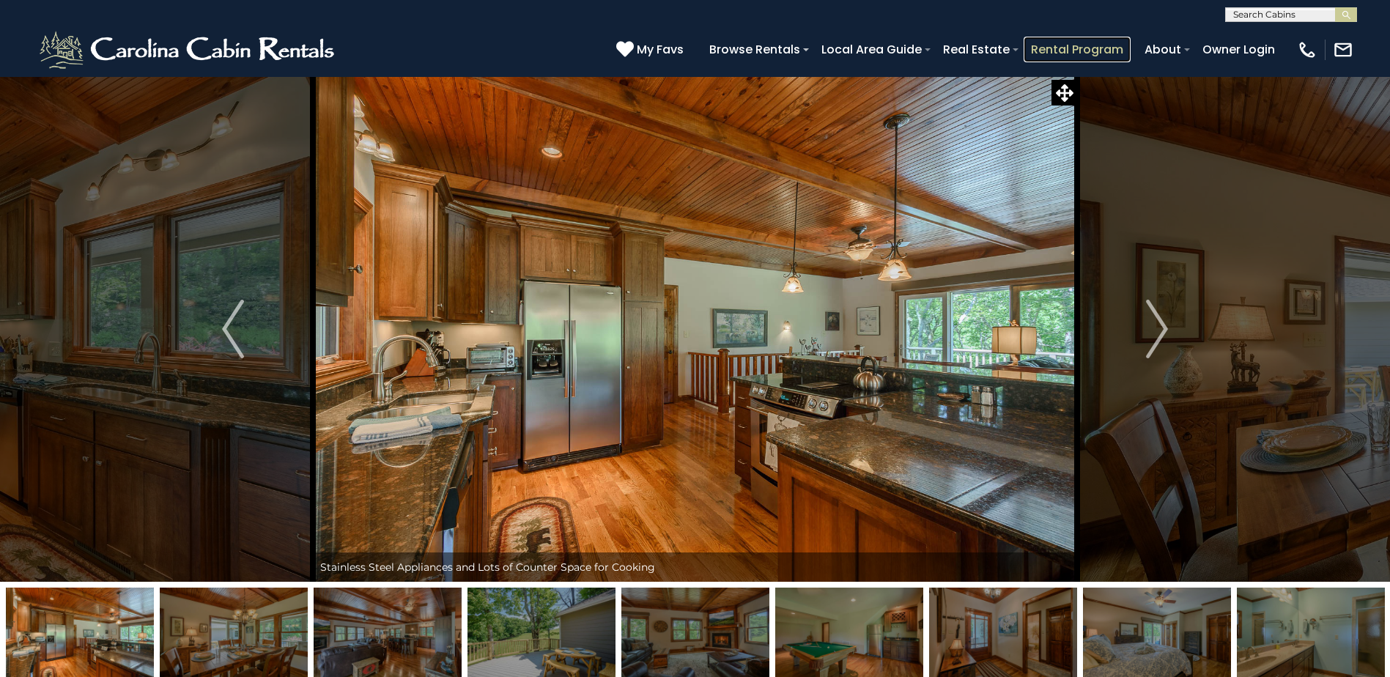
click at [1100, 53] on link "Rental Program" at bounding box center [1076, 50] width 107 height 26
